Goal: Transaction & Acquisition: Purchase product/service

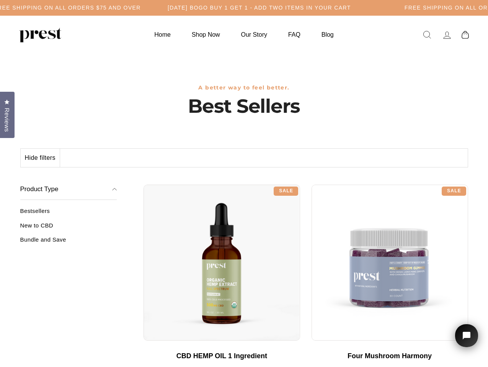
click at [244, 184] on div "**********" at bounding box center [306, 182] width 325 height 6
click at [141, 8] on h5 "Free Shipping on all orders $75 and over" at bounding box center [67, 8] width 147 height 7
click at [41, 158] on button "Hide filters" at bounding box center [40, 158] width 39 height 18
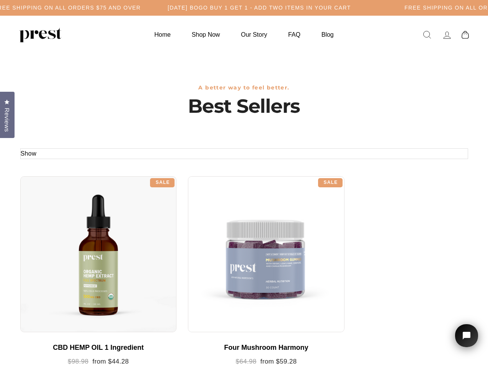
click at [69, 228] on div at bounding box center [98, 254] width 157 height 157
click at [69, 243] on div at bounding box center [98, 254] width 157 height 157
click at [7, 114] on span "Reviews" at bounding box center [7, 120] width 10 height 24
click at [467, 336] on icon "Open chat widget" at bounding box center [471, 336] width 12 height 12
